Goal: Book appointment/travel/reservation

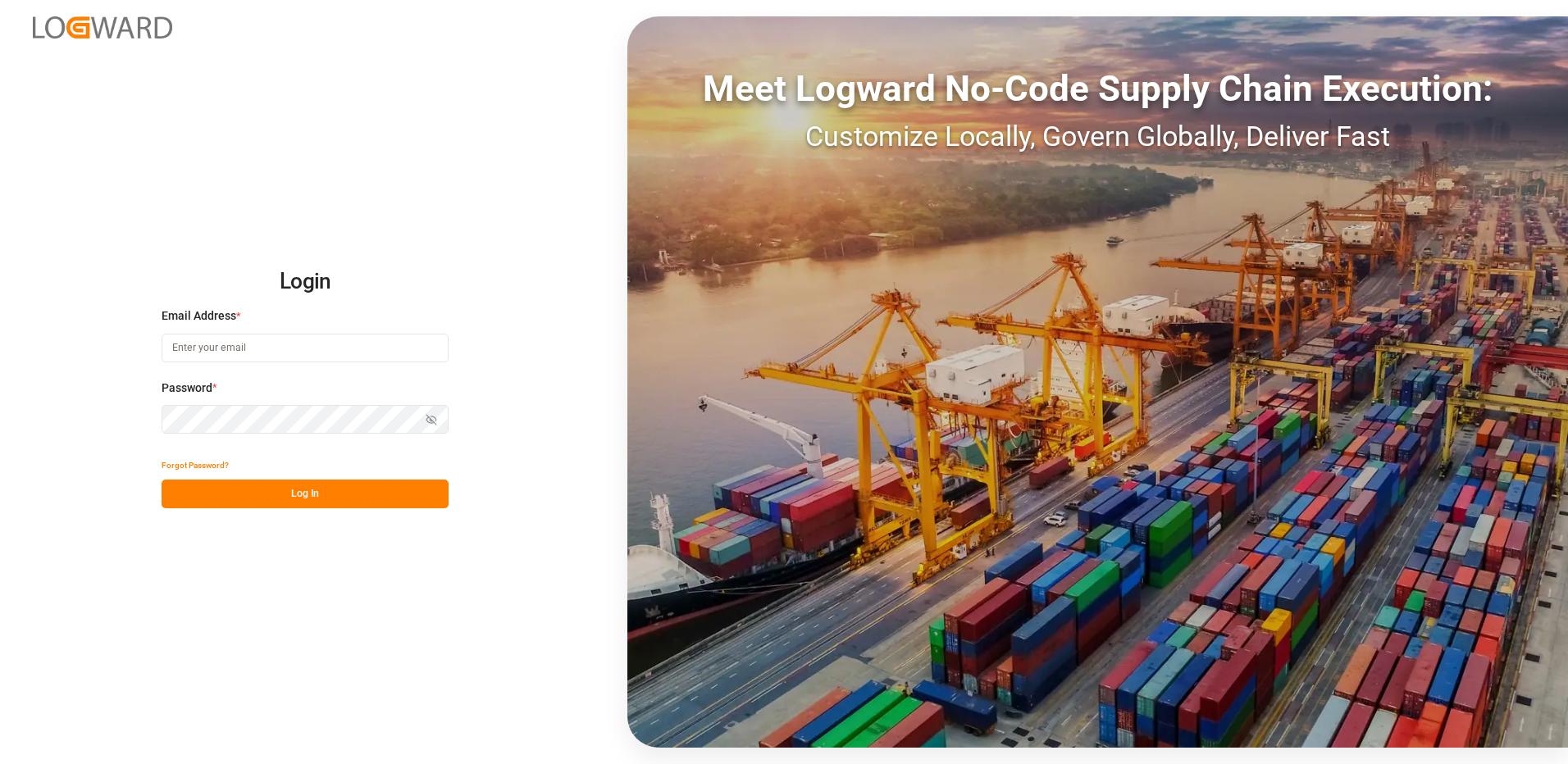
type input "[EMAIL_ADDRESS][DOMAIN_NAME]"
click at [308, 497] on button "Log In" at bounding box center [305, 494] width 287 height 28
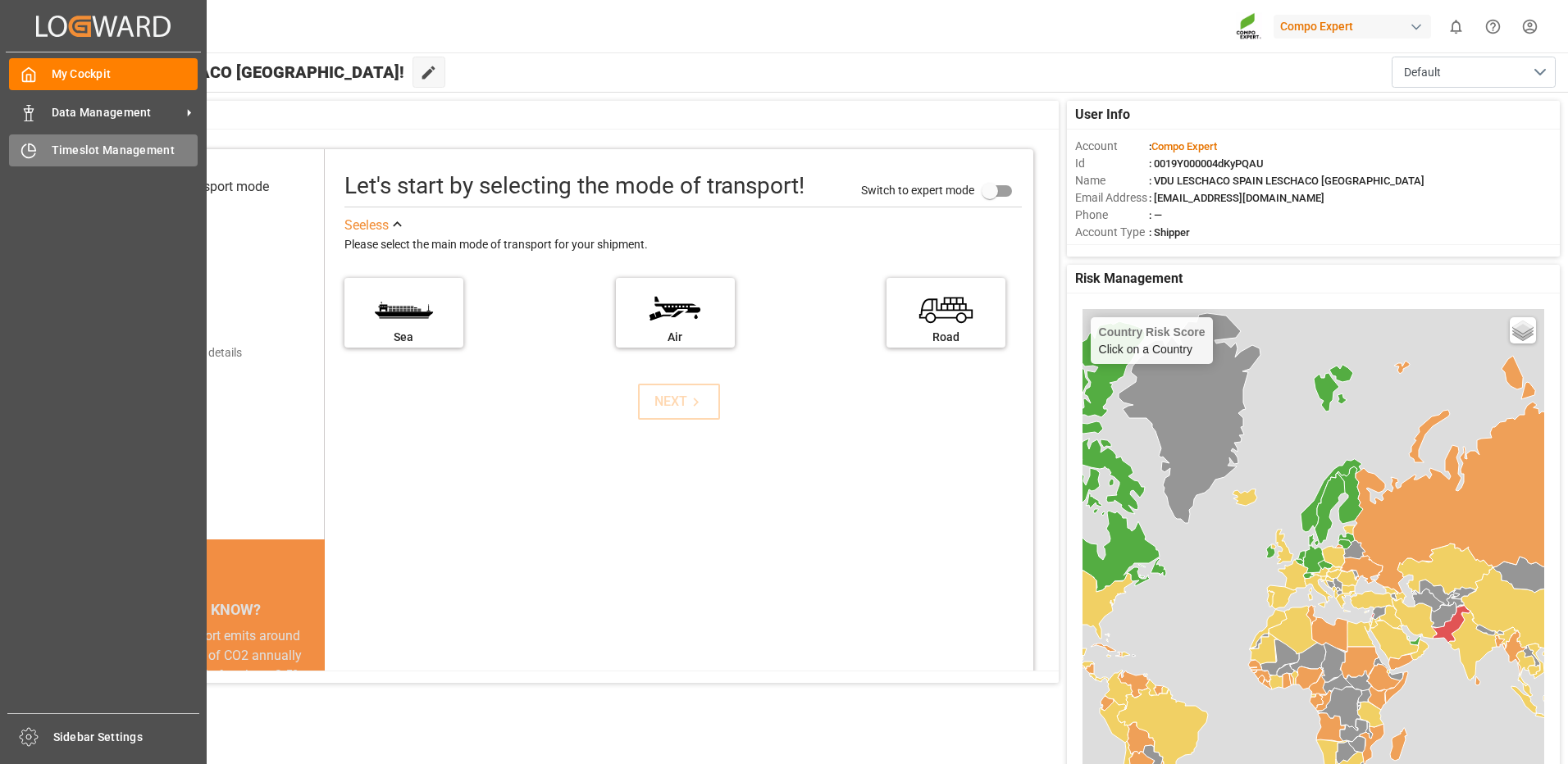
click at [71, 148] on span "Timeslot Management" at bounding box center [124, 150] width 147 height 17
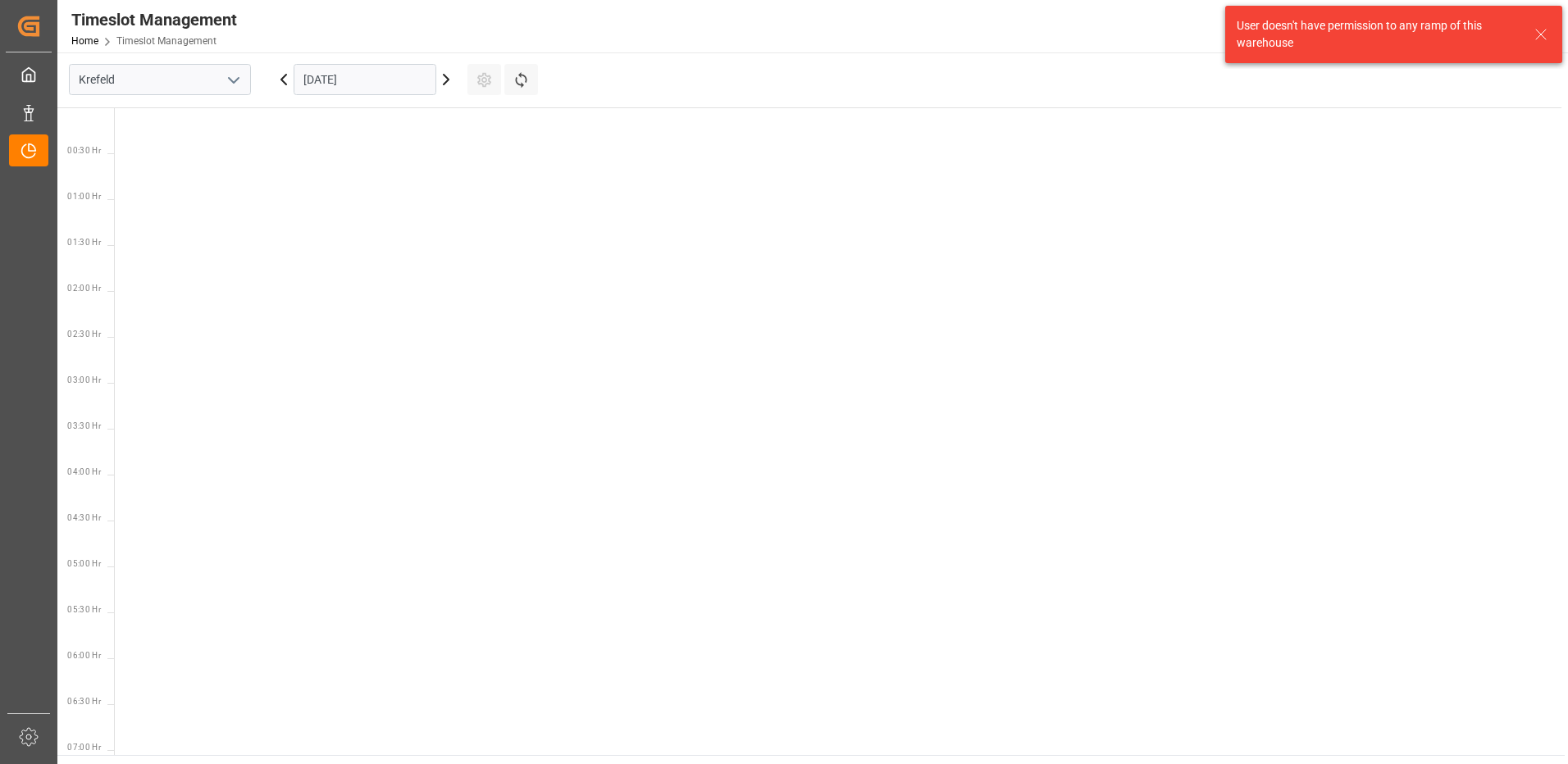
scroll to position [942, 0]
click at [181, 83] on input "Krefeld" at bounding box center [159, 79] width 182 height 31
click at [246, 83] on input "Krefeld" at bounding box center [159, 79] width 182 height 31
click at [236, 80] on polyline "open menu" at bounding box center [233, 81] width 10 height 5
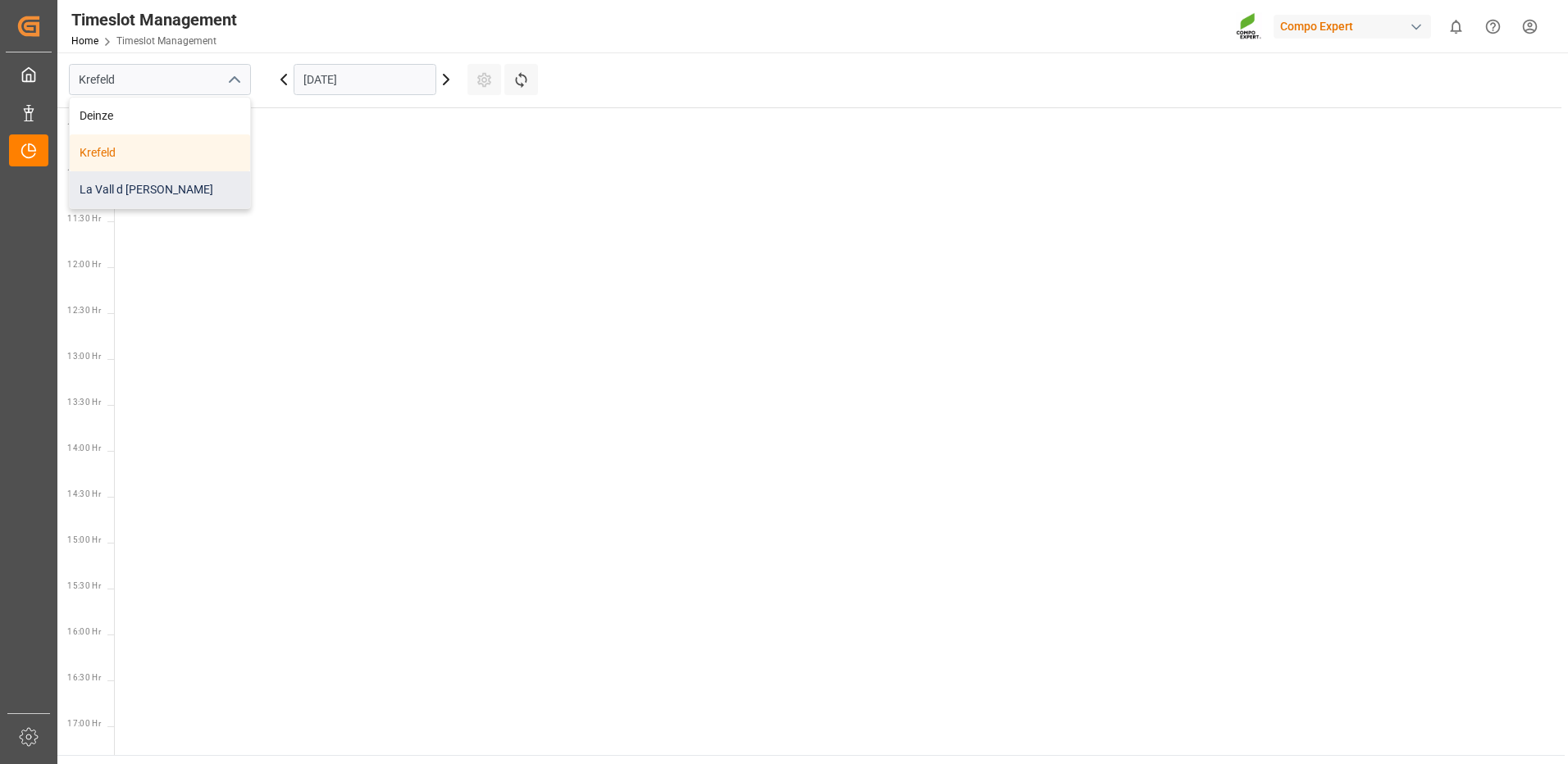
click at [168, 182] on div "La Vall d [PERSON_NAME]" at bounding box center [159, 190] width 180 height 37
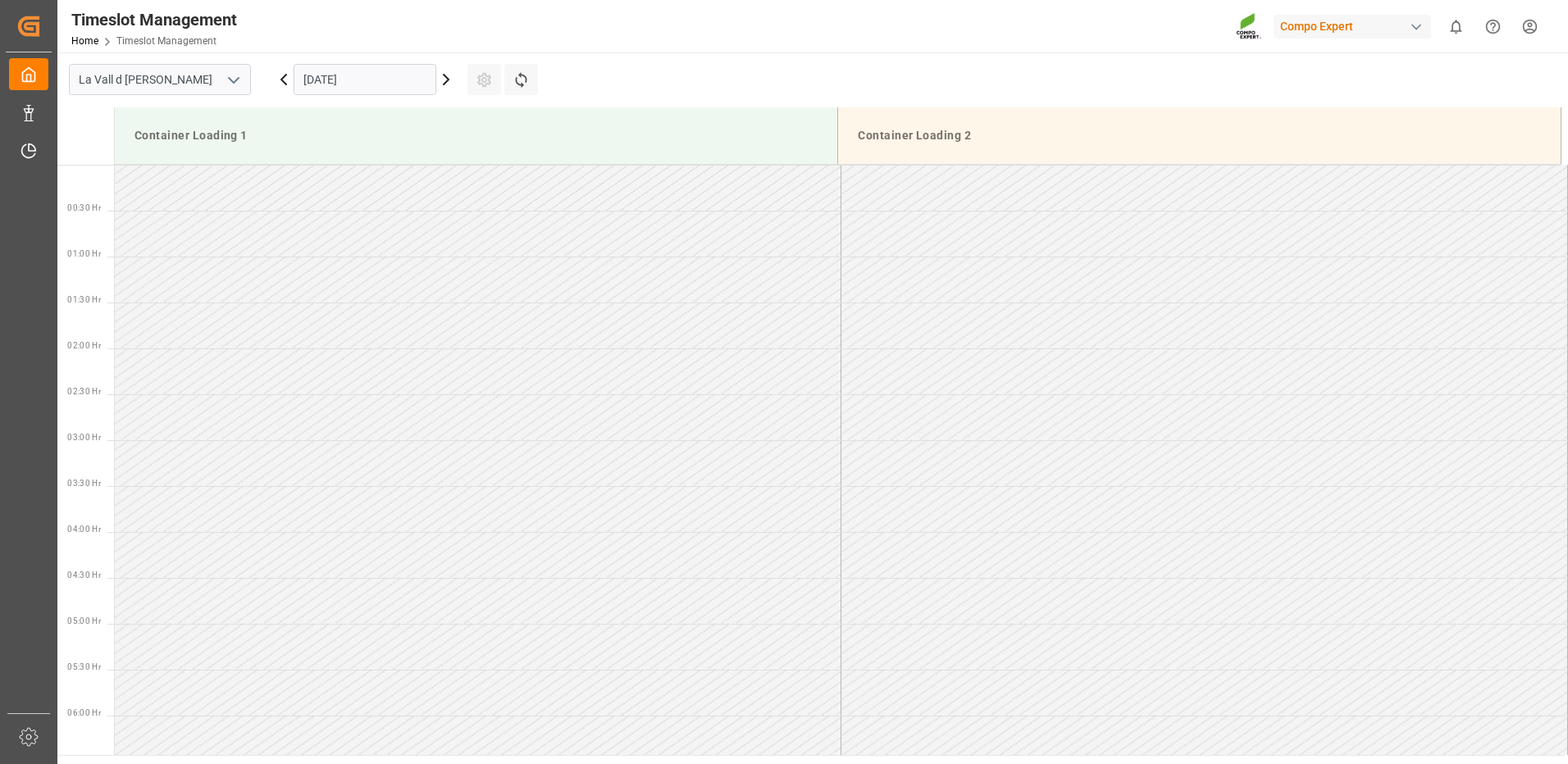
scroll to position [999, 0]
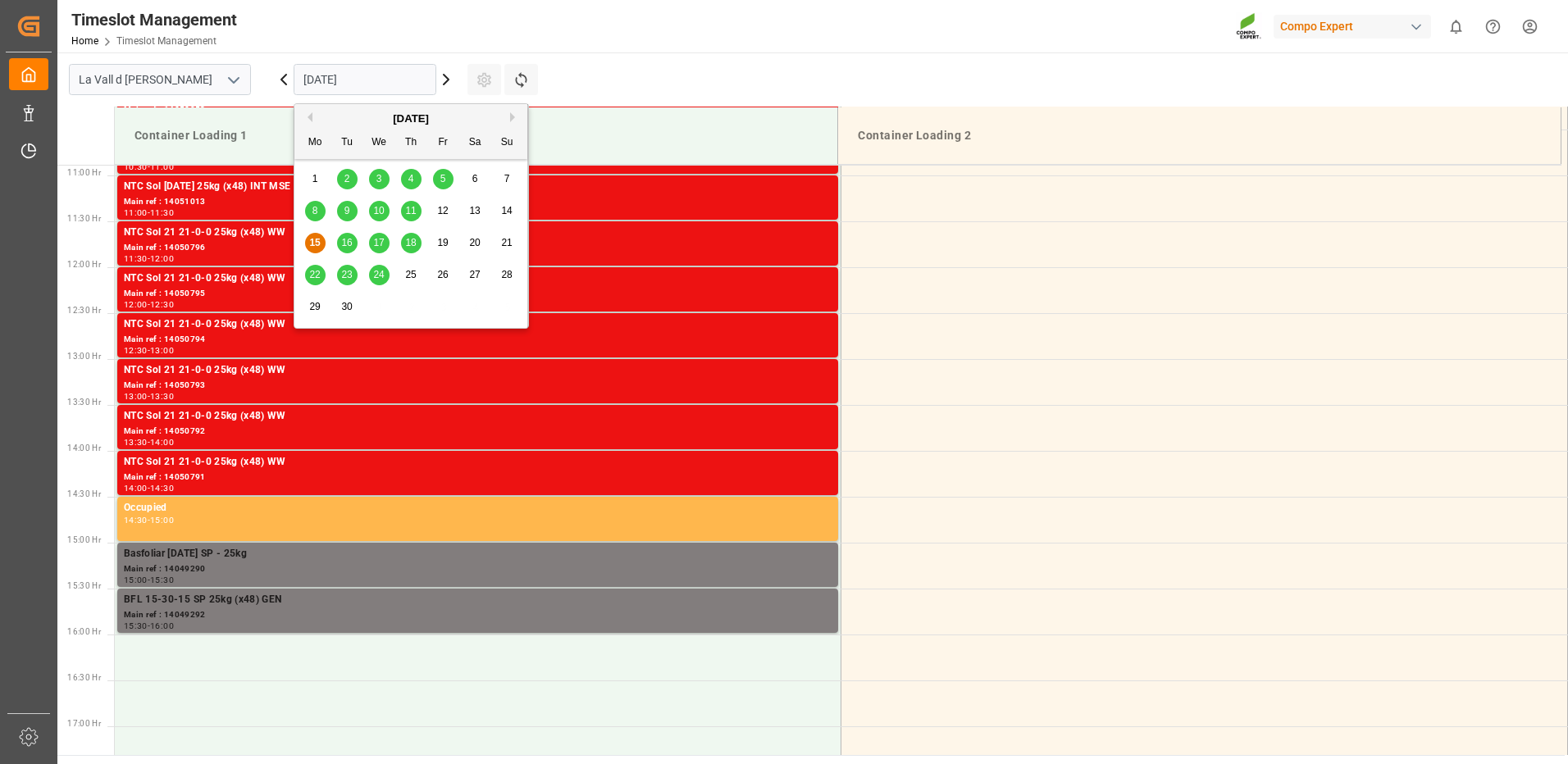
drag, startPoint x: 388, startPoint y: 79, endPoint x: 397, endPoint y: 73, distance: 10.8
click at [397, 73] on input "[DATE]" at bounding box center [364, 79] width 142 height 31
click at [344, 245] on span "16" at bounding box center [347, 243] width 11 height 12
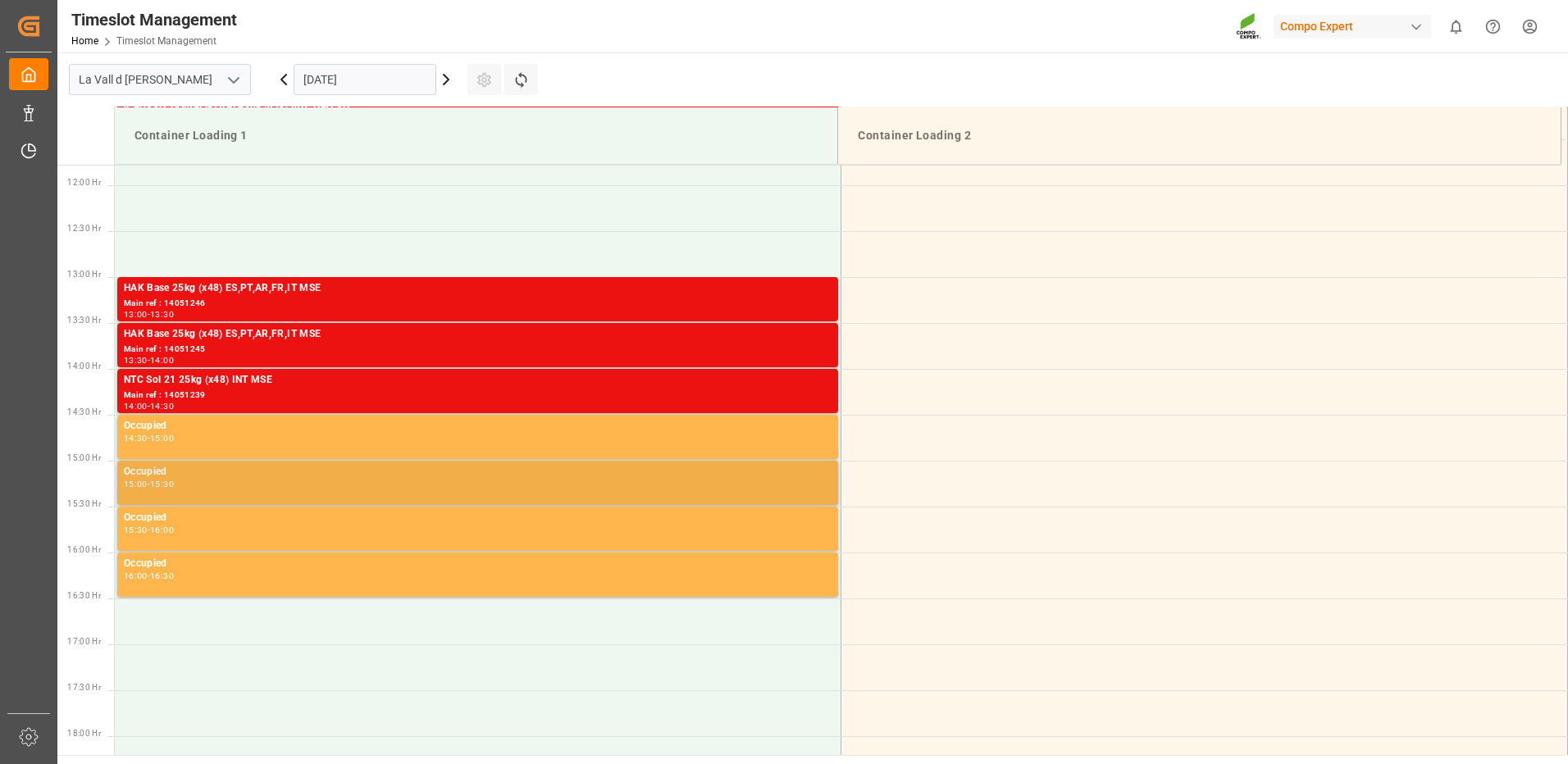
scroll to position [1163, 0]
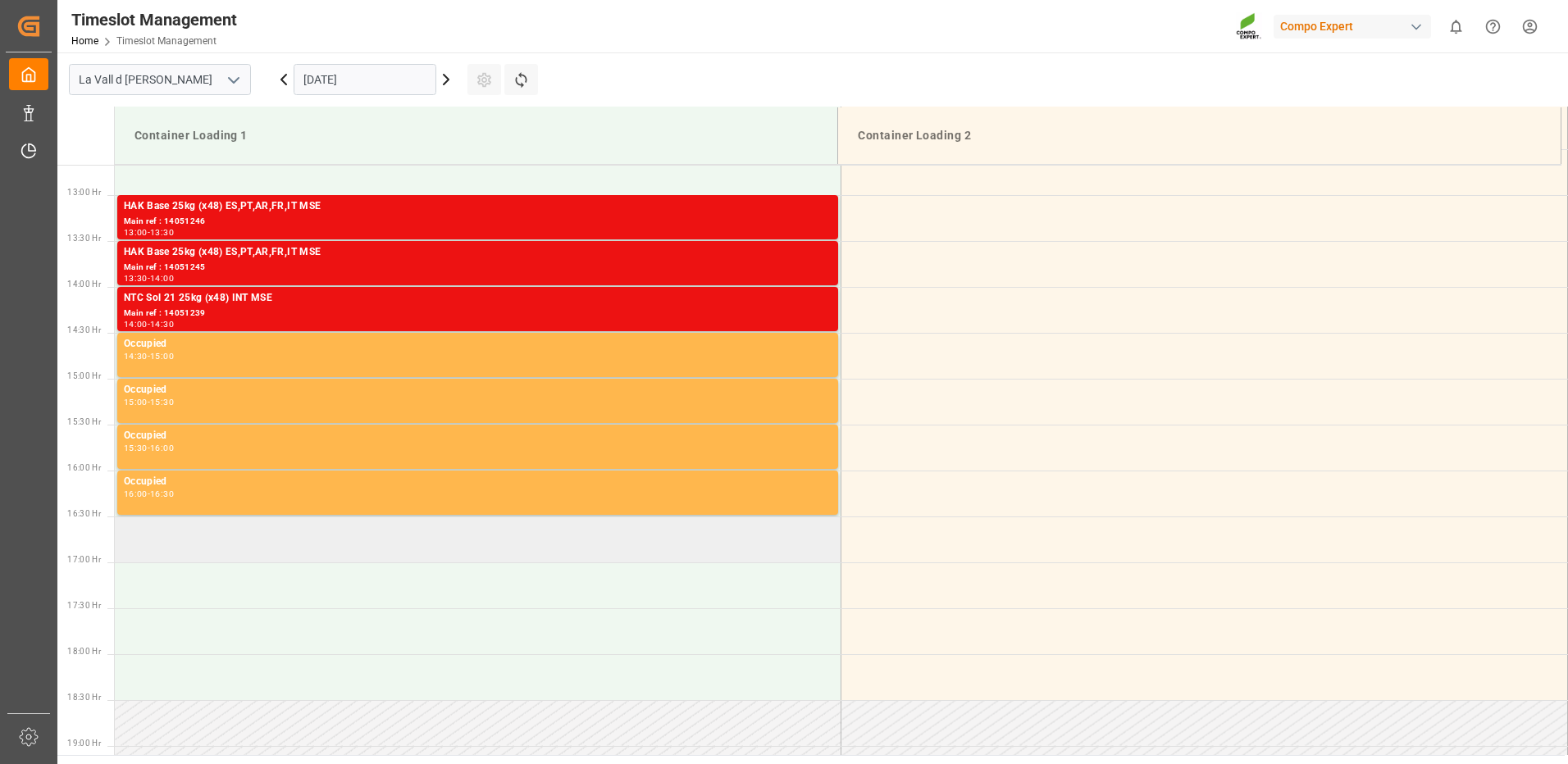
click at [349, 523] on td at bounding box center [477, 539] width 726 height 46
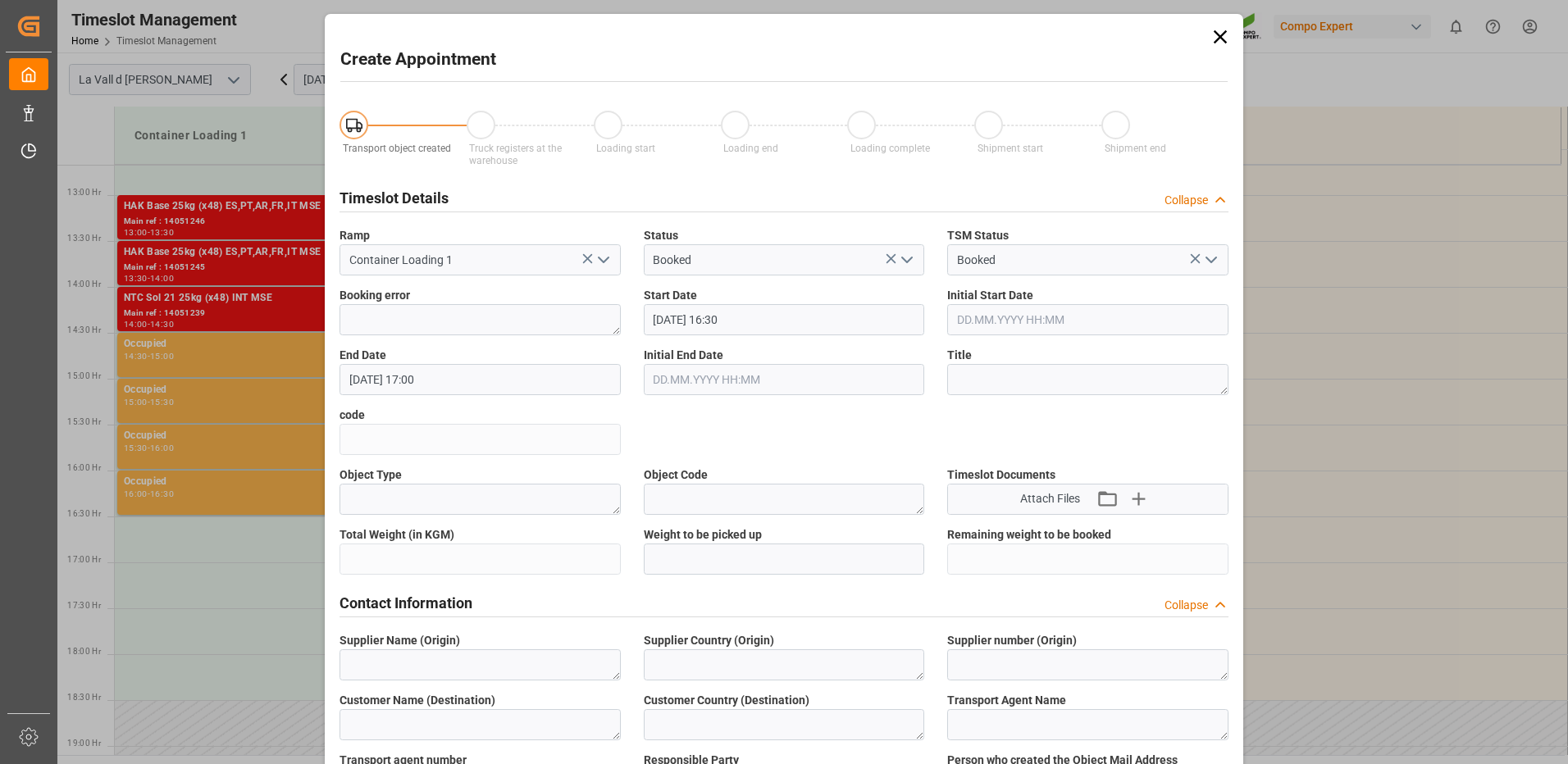
type input "[DATE] 16:30"
type input "[DATE] 17:00"
click at [1226, 29] on icon at bounding box center [1220, 37] width 23 height 23
